Goal: Information Seeking & Learning: Learn about a topic

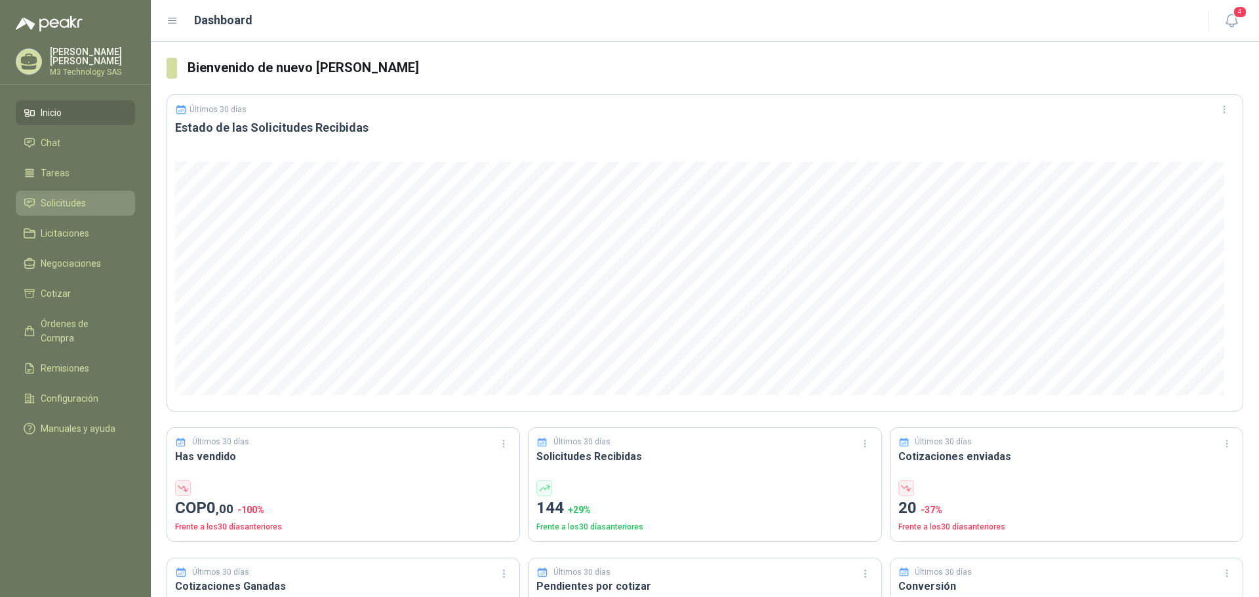
click at [74, 207] on span "Solicitudes" at bounding box center [63, 203] width 45 height 14
click at [85, 200] on span "Solicitudes" at bounding box center [63, 203] width 45 height 14
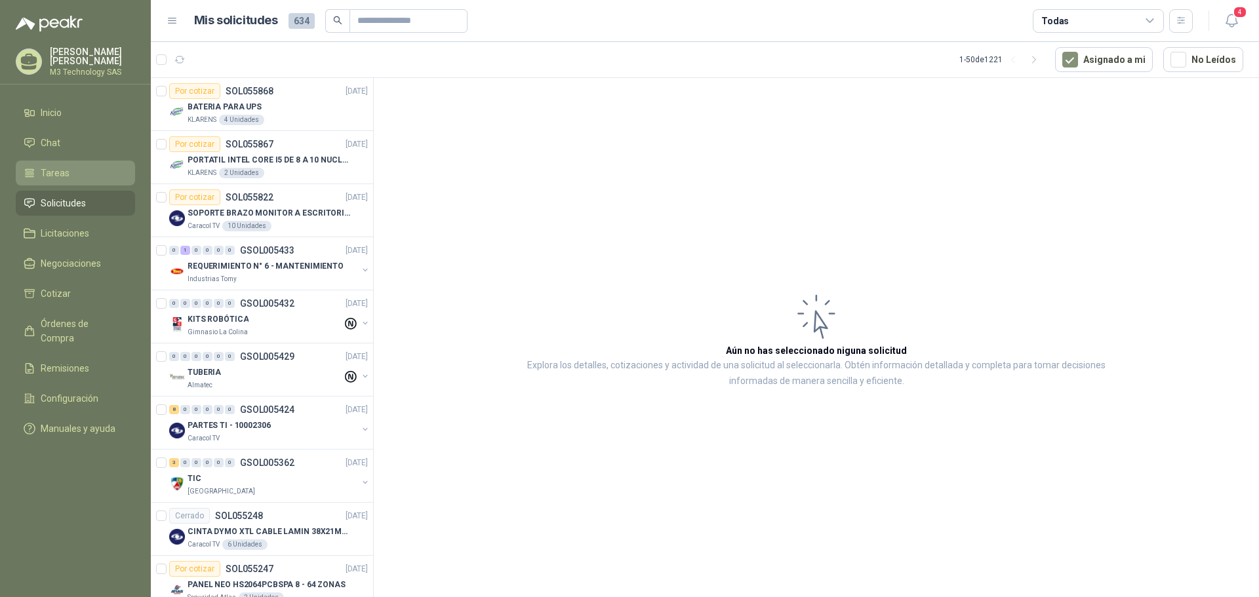
click at [78, 174] on li "Tareas" at bounding box center [76, 173] width 104 height 14
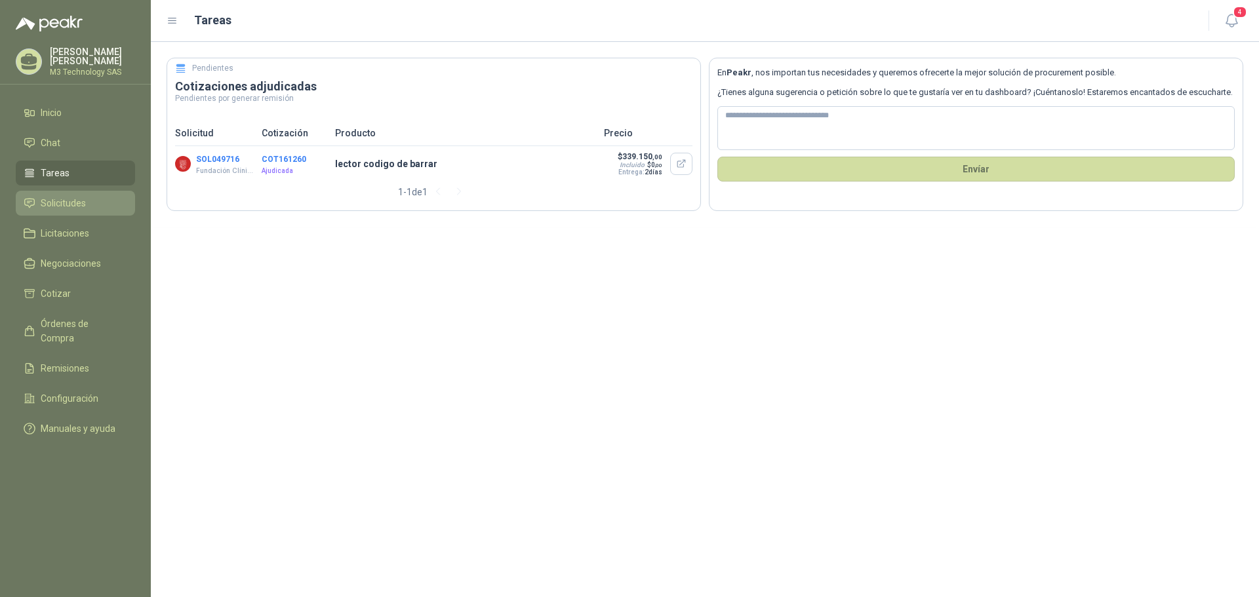
click at [94, 199] on li "Solicitudes" at bounding box center [76, 203] width 104 height 14
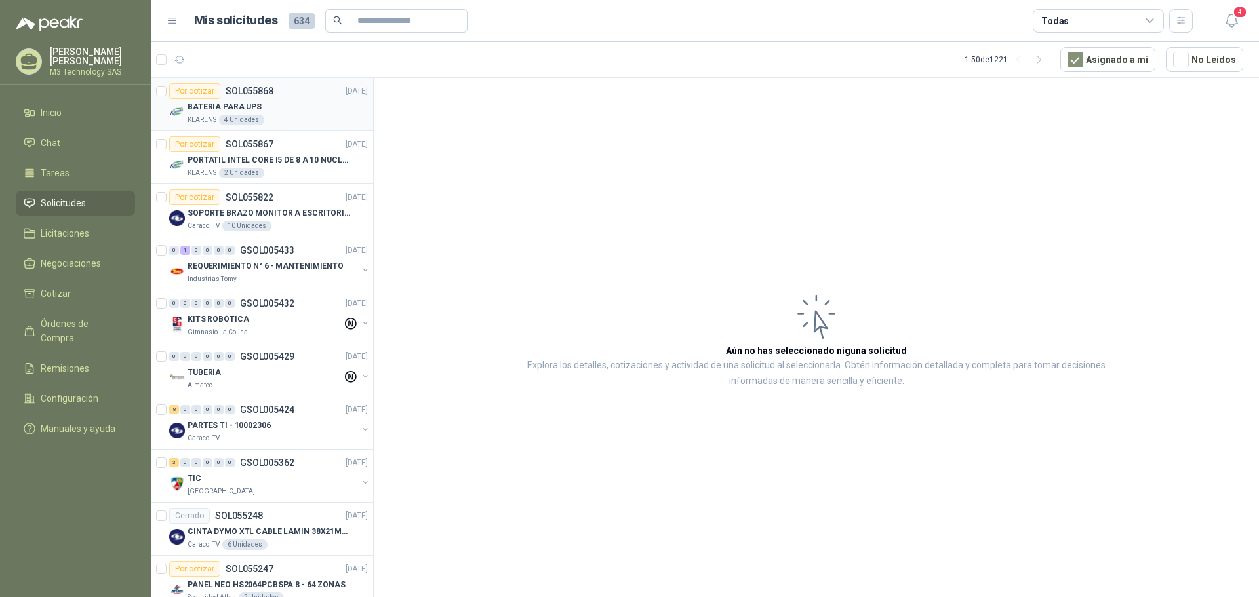
click at [292, 104] on div "BATERIA PARA UPS" at bounding box center [278, 107] width 180 height 16
